Goal: Information Seeking & Learning: Learn about a topic

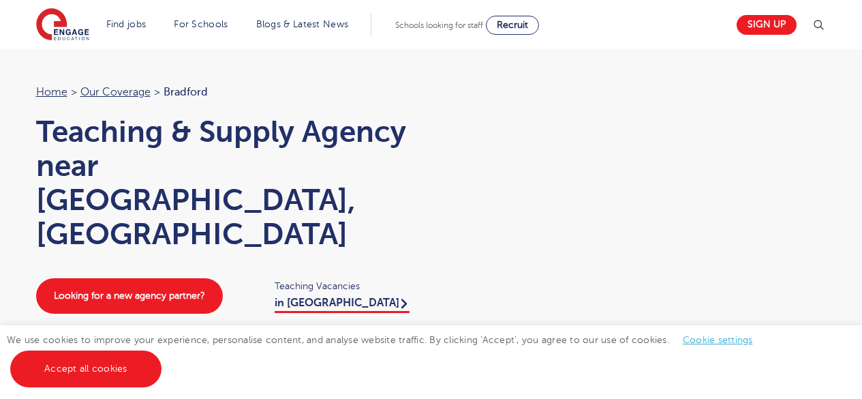
scroll to position [266, 0]
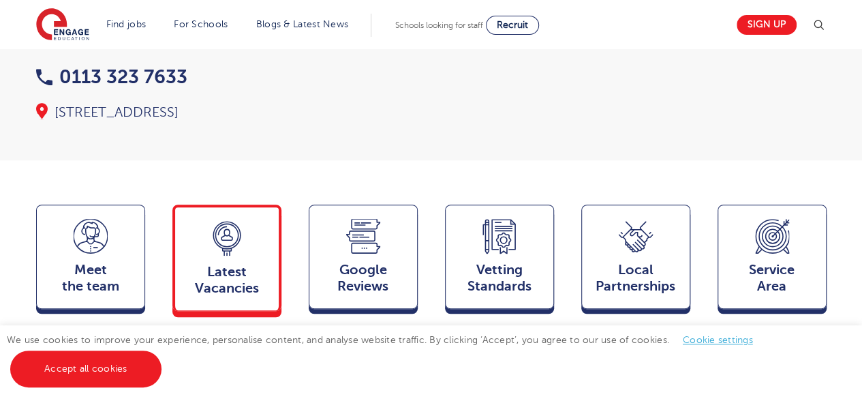
click at [236, 221] on div "Latest Vacancies Jobs" at bounding box center [226, 257] width 109 height 106
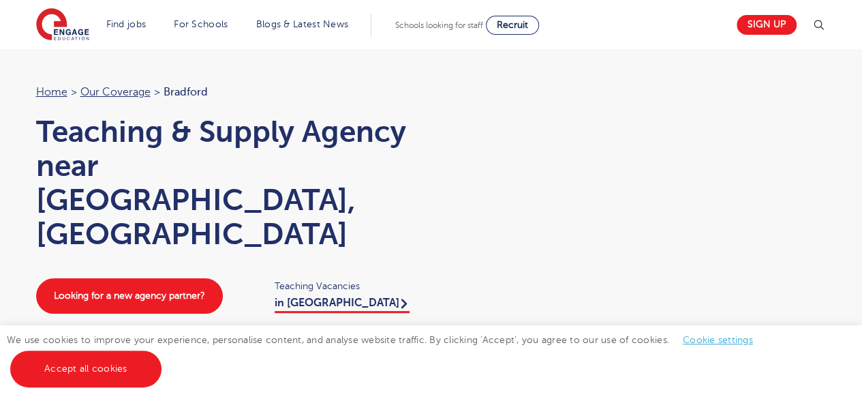
click at [229, 134] on h1 "Teaching & Supply Agency near Bradford, West Yorkshire" at bounding box center [227, 182] width 382 height 136
click at [324, 296] on link "in Bradford" at bounding box center [342, 304] width 135 height 16
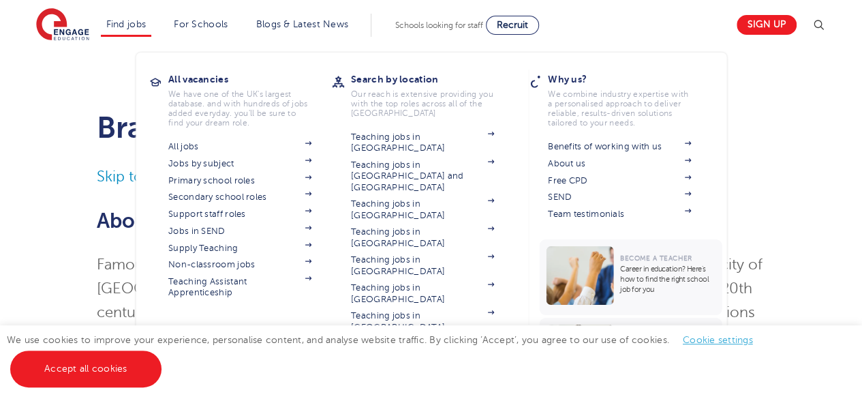
click at [140, 24] on link "Find jobs" at bounding box center [126, 24] width 40 height 10
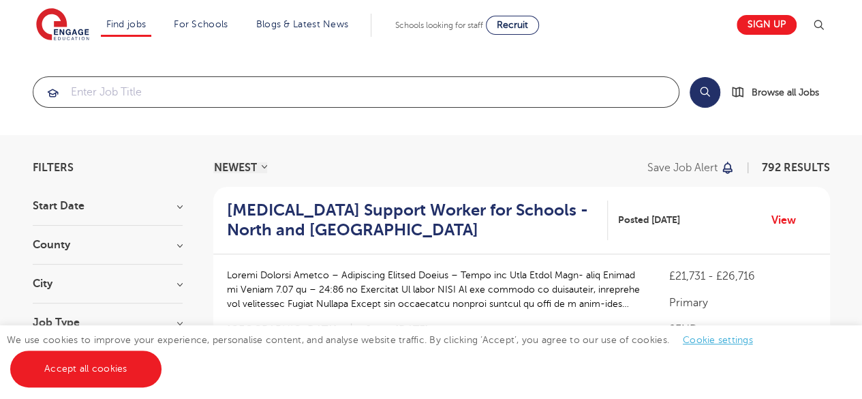
click at [369, 105] on input "search" at bounding box center [355, 92] width 645 height 30
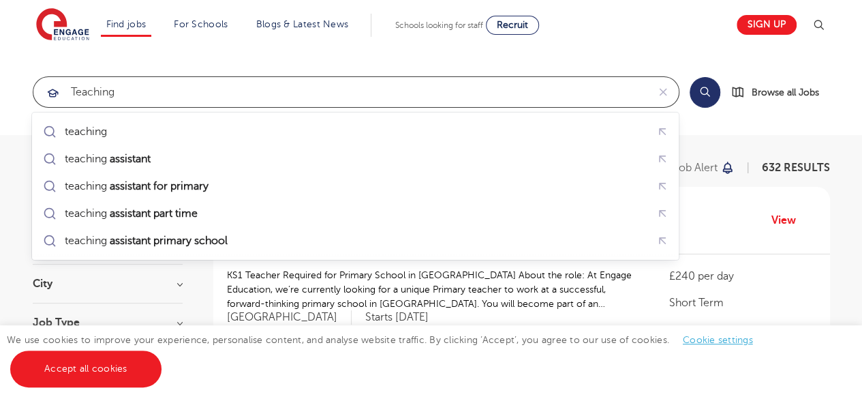
click at [226, 185] on div "teaching assistant for primary" at bounding box center [355, 186] width 630 height 21
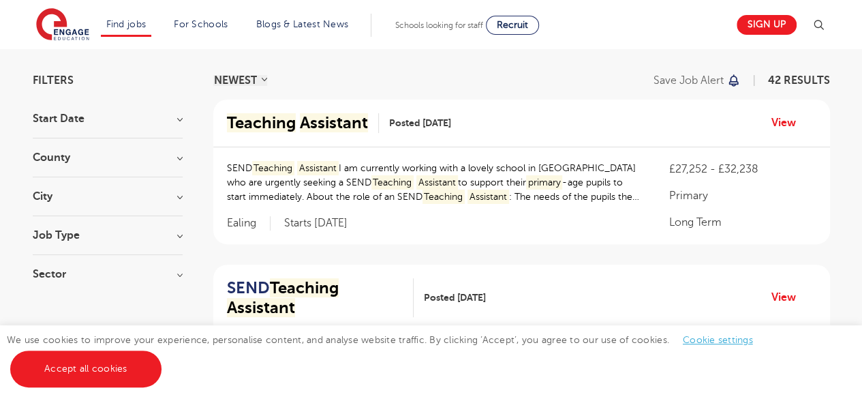
scroll to position [87, 0]
type input "teaching assistant for primary"
click at [787, 124] on link "View" at bounding box center [788, 123] width 35 height 18
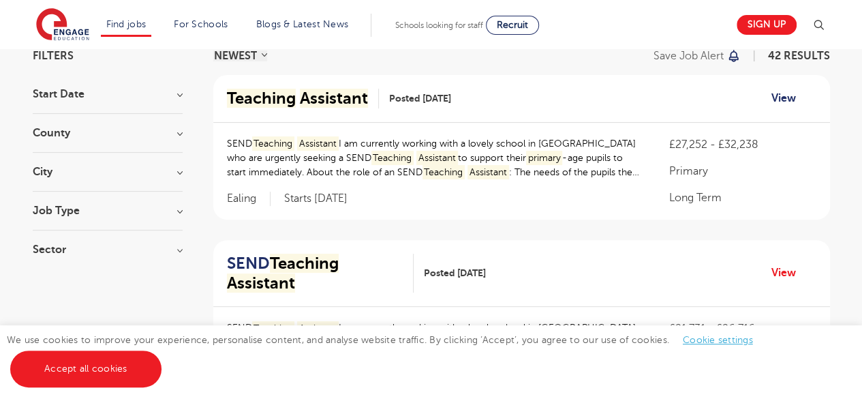
scroll to position [114, 0]
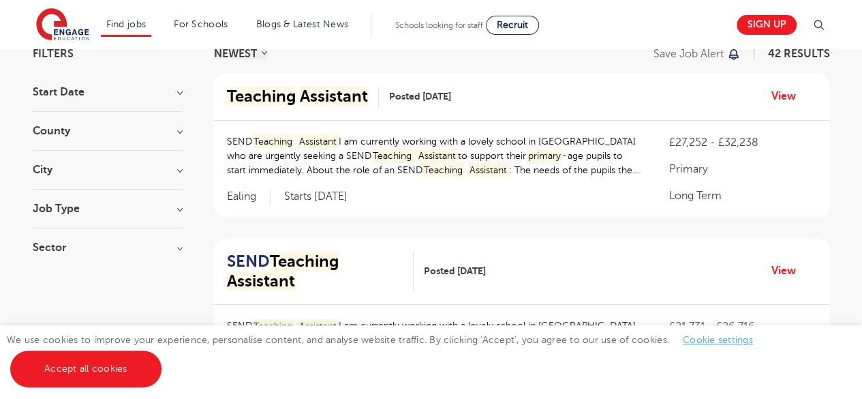
click at [177, 130] on h3 "County" at bounding box center [108, 130] width 150 height 11
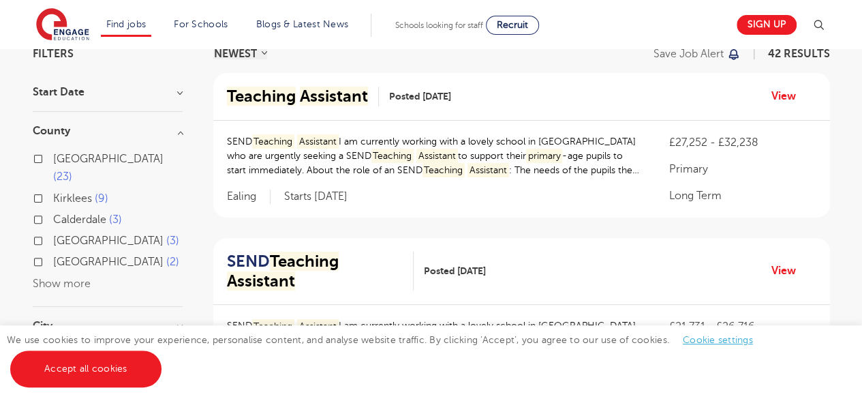
click at [72, 277] on button "Show more" at bounding box center [62, 283] width 58 height 12
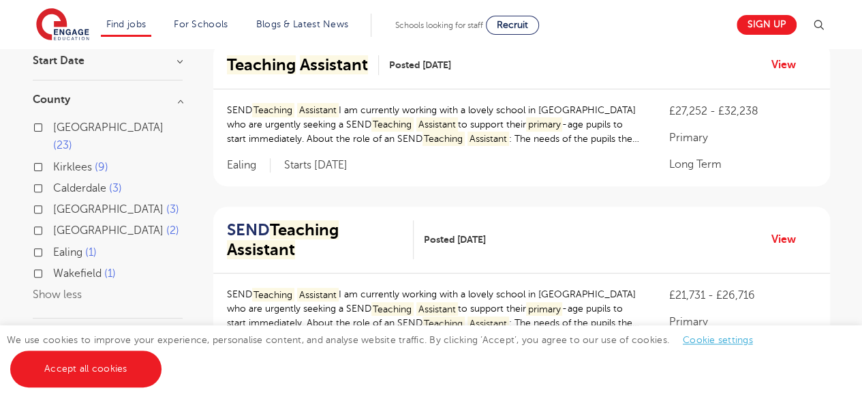
scroll to position [142, 0]
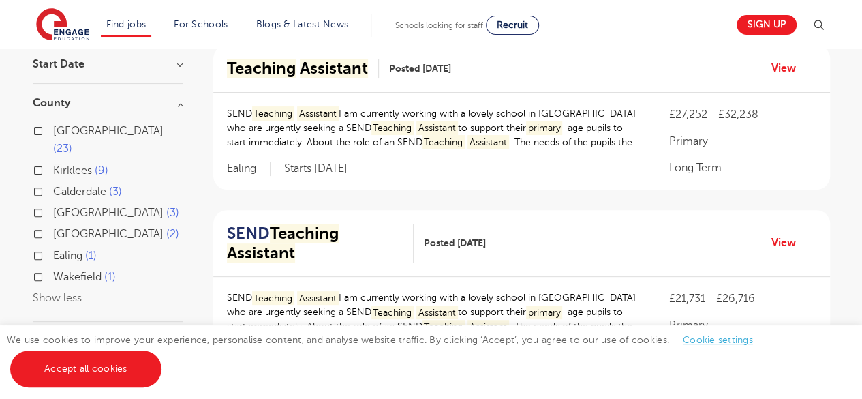
click at [53, 125] on label "Leeds 23" at bounding box center [117, 140] width 129 height 36
click at [53, 125] on input "Leeds 23" at bounding box center [57, 129] width 9 height 9
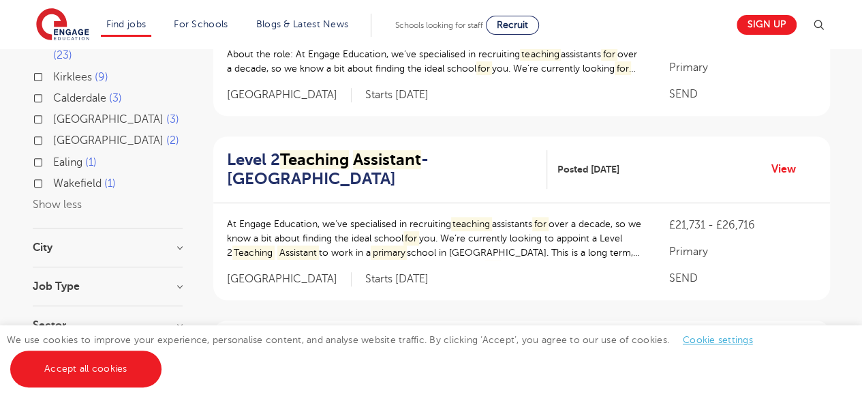
scroll to position [238, 0]
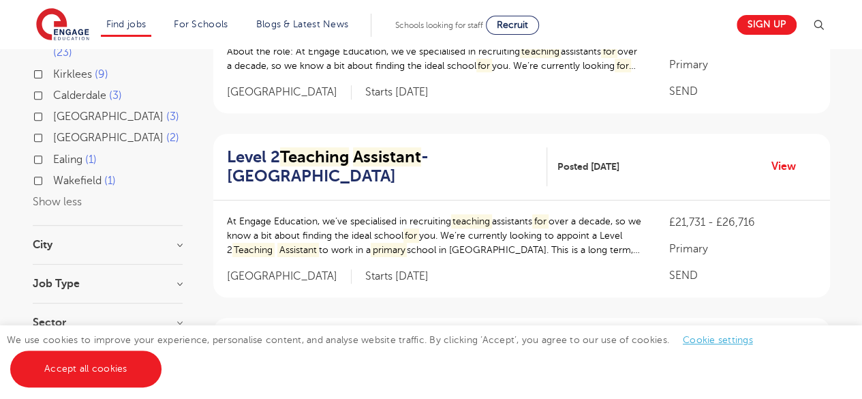
click at [181, 239] on h3 "City" at bounding box center [108, 244] width 150 height 11
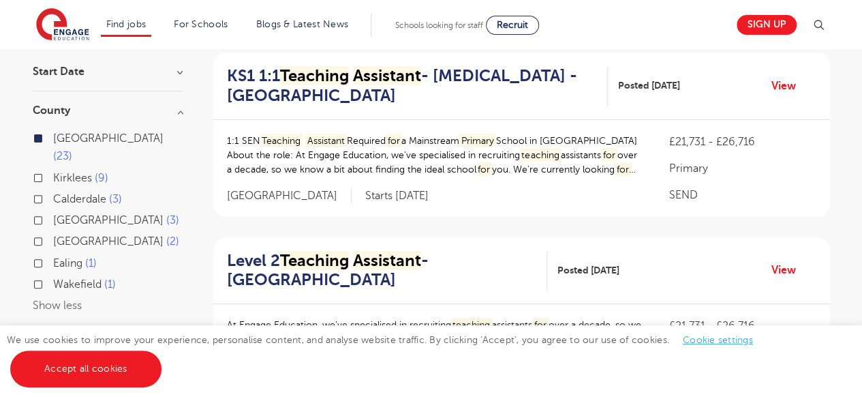
scroll to position [131, 0]
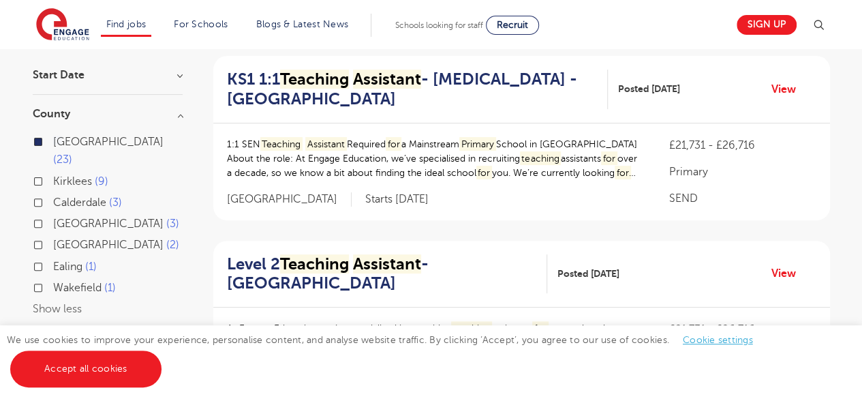
click at [53, 140] on label "Leeds 23" at bounding box center [117, 151] width 129 height 36
click at [53, 140] on input "Leeds 23" at bounding box center [57, 140] width 9 height 9
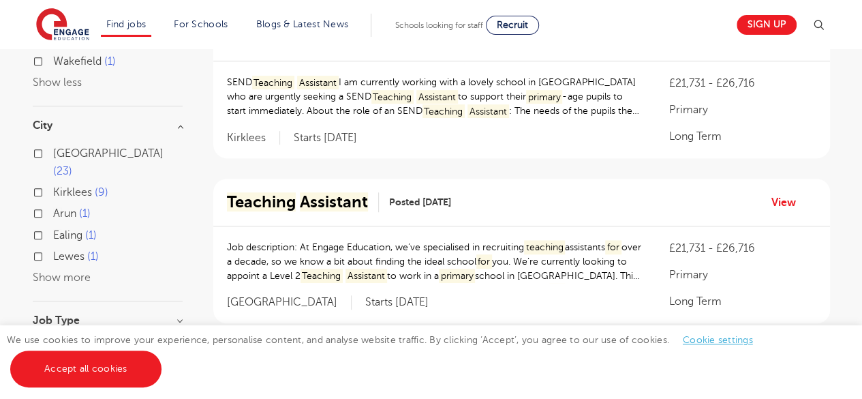
scroll to position [357, 0]
click at [69, 271] on button "Show more" at bounding box center [62, 277] width 58 height 12
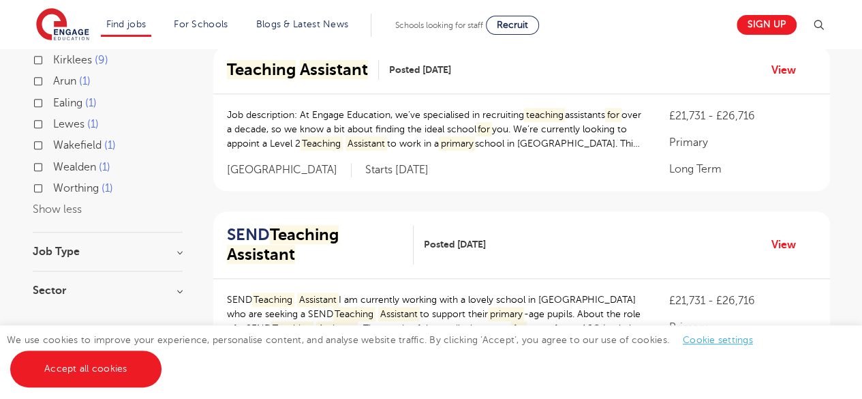
scroll to position [494, 0]
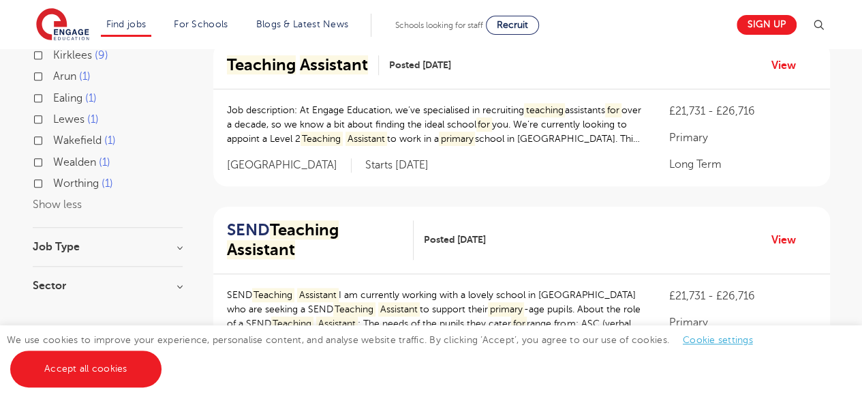
click at [181, 241] on h3 "Job Type" at bounding box center [108, 246] width 150 height 11
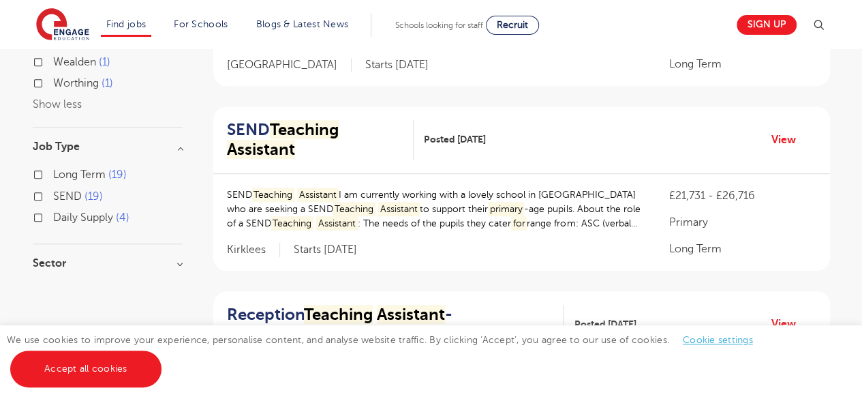
scroll to position [603, 0]
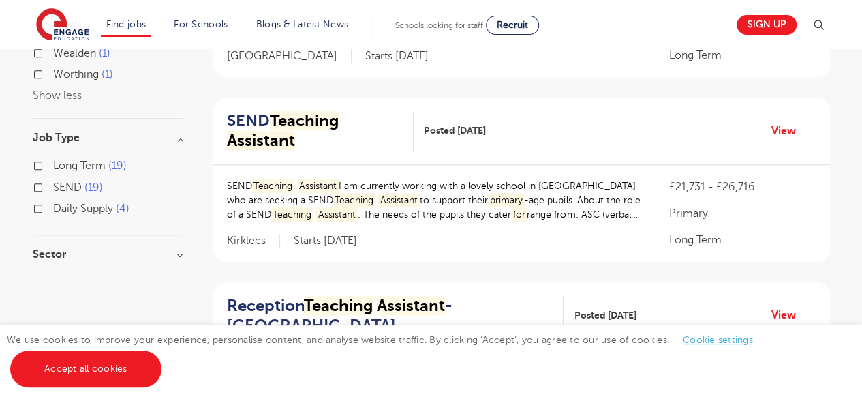
click at [179, 249] on h3 "Sector" at bounding box center [108, 254] width 150 height 11
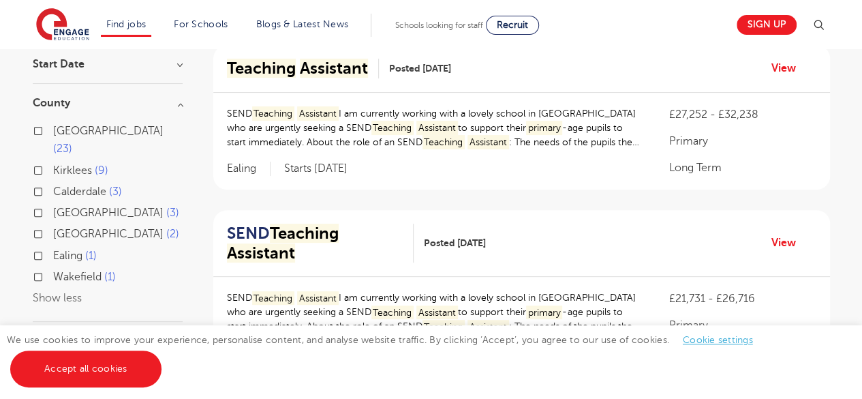
scroll to position [123, 0]
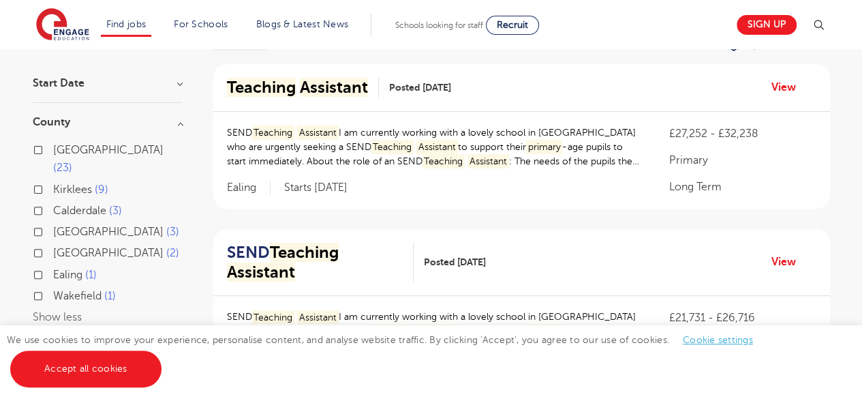
click at [53, 148] on label "Leeds 23" at bounding box center [117, 159] width 129 height 36
click at [53, 148] on input "Leeds 23" at bounding box center [57, 148] width 9 height 9
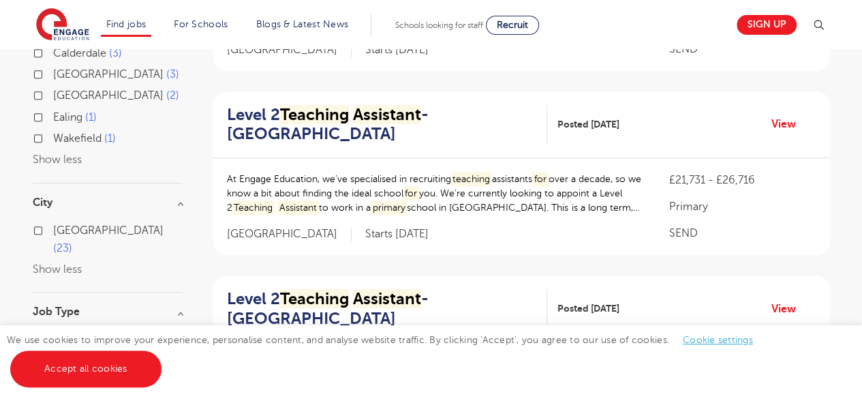
scroll to position [281, 0]
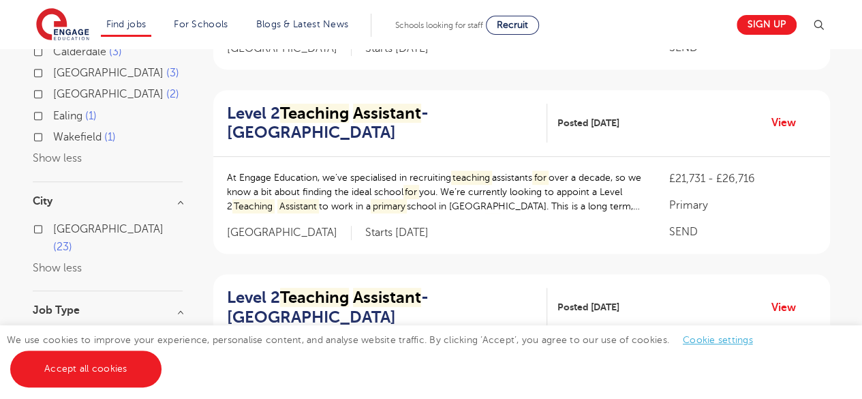
click at [53, 220] on label "Leeds 23" at bounding box center [117, 238] width 129 height 36
click at [53, 223] on input "Leeds 23" at bounding box center [57, 227] width 9 height 9
checkbox input "true"
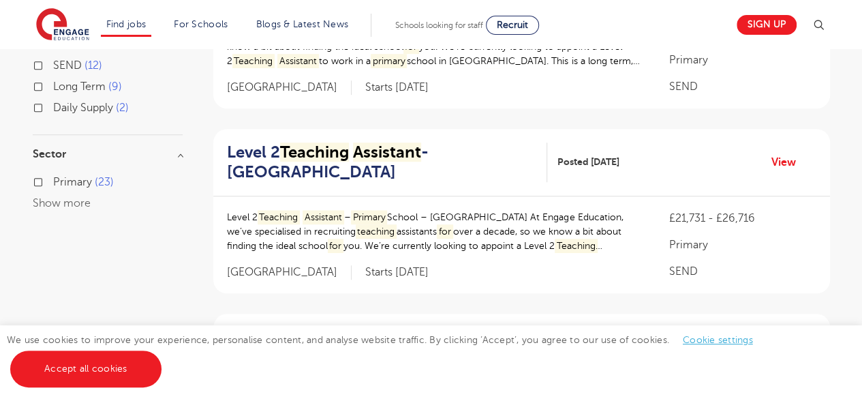
scroll to position [429, 0]
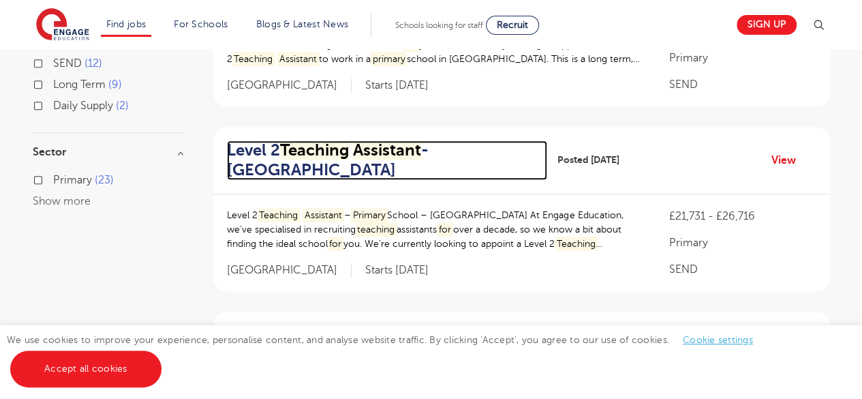
click at [361, 144] on mark "Assistant" at bounding box center [387, 149] width 68 height 19
